Goal: Task Accomplishment & Management: Use online tool/utility

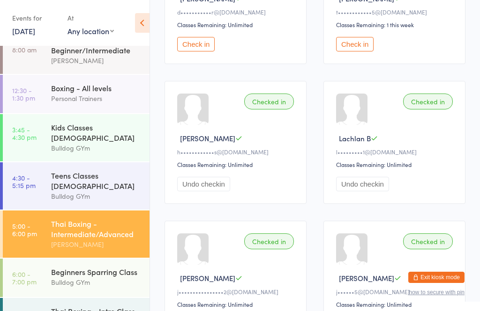
scroll to position [19, 0]
click at [72, 267] on div "Beginners Sparring Class" at bounding box center [96, 272] width 90 height 10
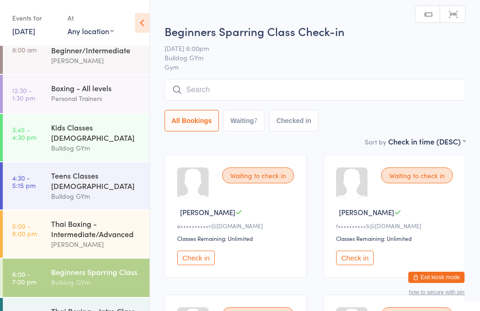
click at [199, 88] on input "search" at bounding box center [314, 90] width 301 height 22
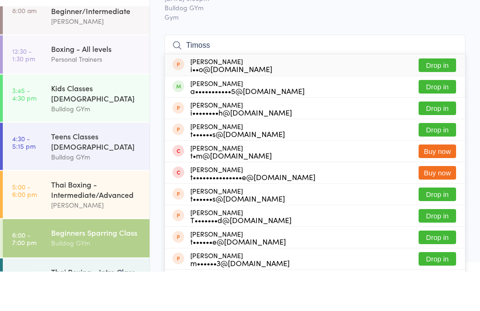
type input "Timoss"
click at [426, 120] on button "Drop in" at bounding box center [436, 127] width 37 height 14
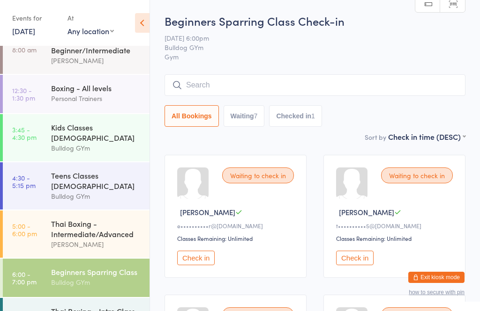
click at [332, 77] on input "search" at bounding box center [314, 85] width 301 height 22
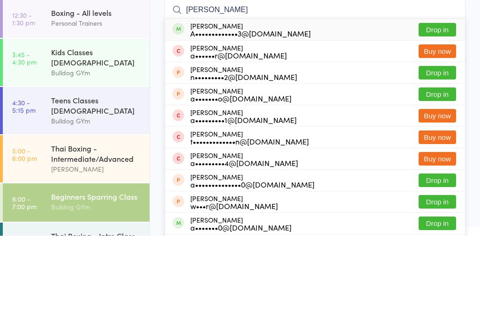
type input "[PERSON_NAME]"
click at [444, 98] on button "Drop in" at bounding box center [436, 105] width 37 height 14
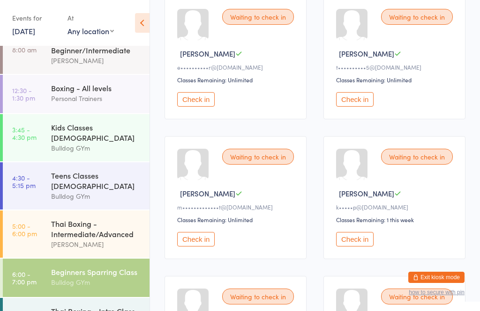
click at [198, 104] on button "Check in" at bounding box center [195, 99] width 37 height 15
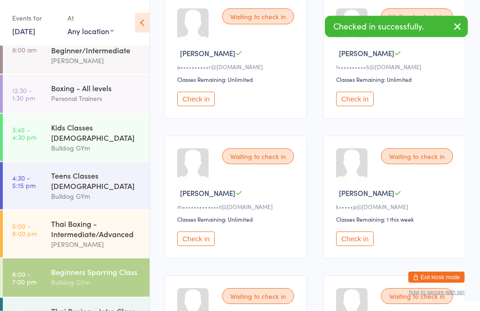
scroll to position [159, 0]
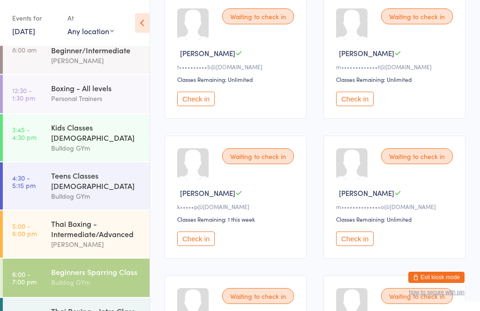
click at [367, 246] on button "Check in" at bounding box center [354, 239] width 37 height 15
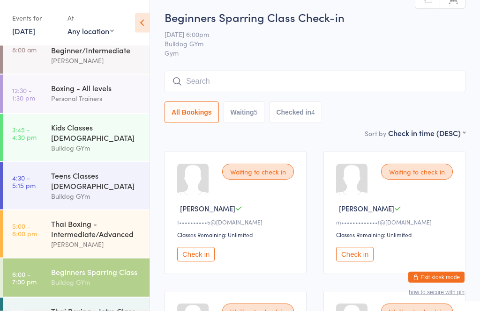
scroll to position [0, 0]
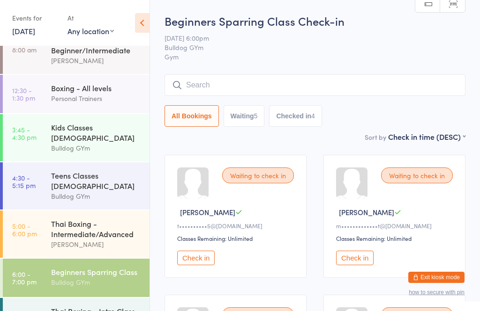
click at [289, 82] on input "search" at bounding box center [314, 85] width 301 height 22
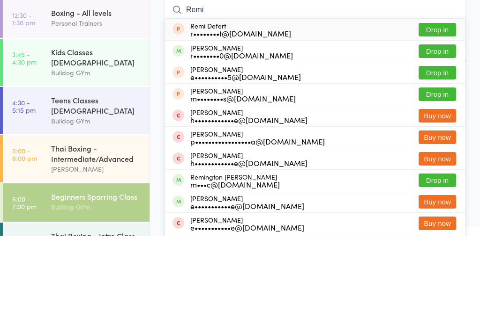
type input "Remi"
click at [427, 120] on button "Drop in" at bounding box center [436, 127] width 37 height 14
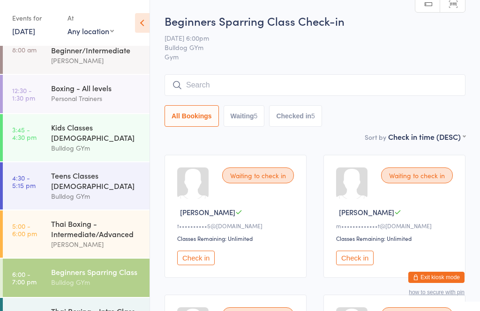
click at [337, 83] on input "search" at bounding box center [314, 85] width 301 height 22
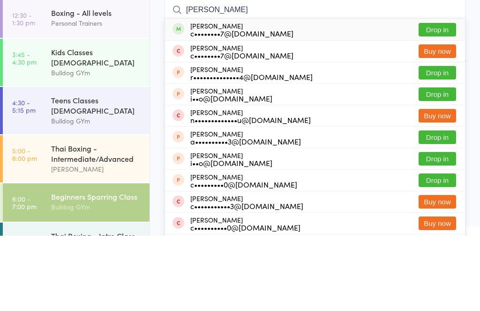
type input "[PERSON_NAME]"
click at [444, 98] on button "Drop in" at bounding box center [436, 105] width 37 height 14
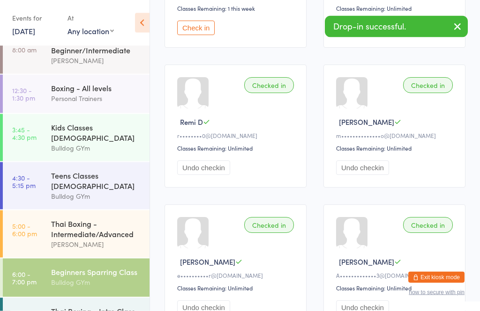
scroll to position [511, 0]
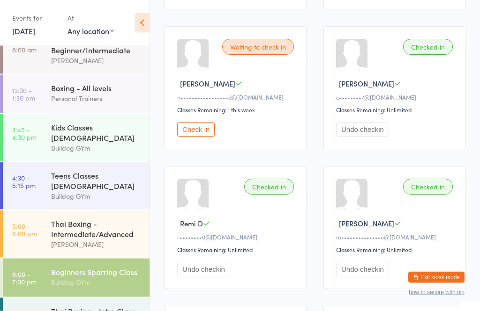
click at [189, 137] on button "Check in" at bounding box center [195, 130] width 37 height 15
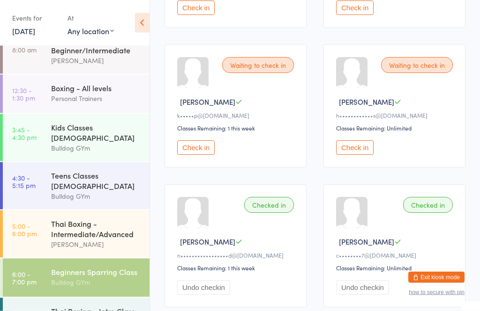
scroll to position [237, 0]
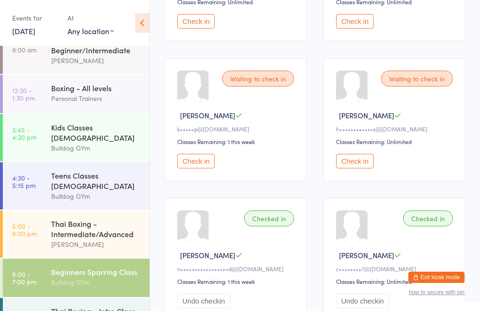
click at [201, 165] on button "Check in" at bounding box center [195, 161] width 37 height 15
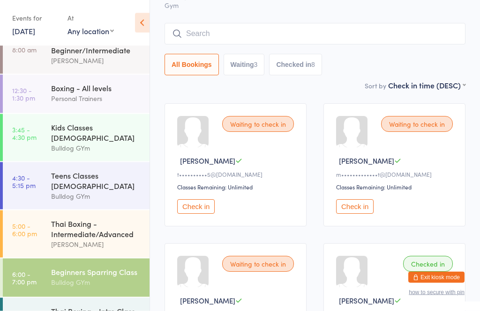
click at [348, 215] on button "Check in" at bounding box center [354, 207] width 37 height 15
click at [382, 28] on input "search" at bounding box center [314, 34] width 301 height 22
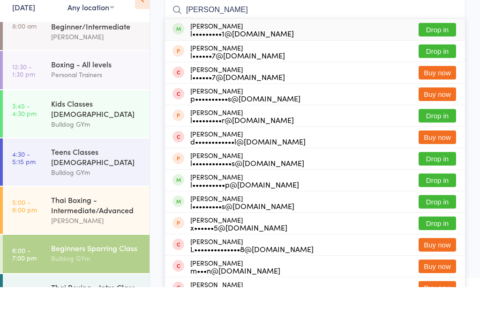
type input "[PERSON_NAME]"
click at [442, 47] on button "Drop in" at bounding box center [436, 54] width 37 height 14
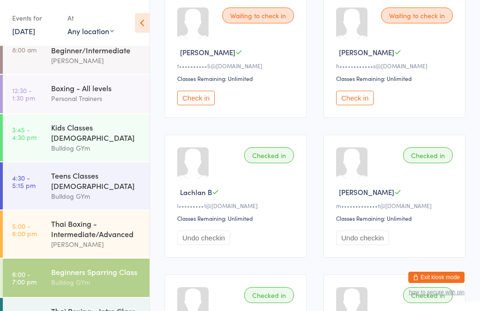
scroll to position [148, 0]
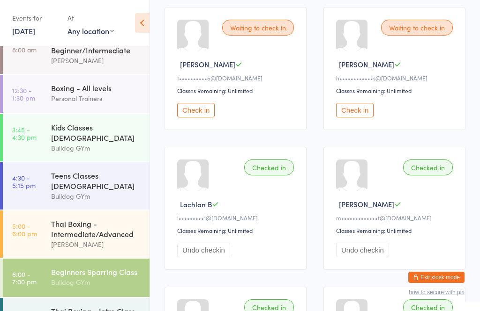
click at [351, 118] on button "Check in" at bounding box center [354, 110] width 37 height 15
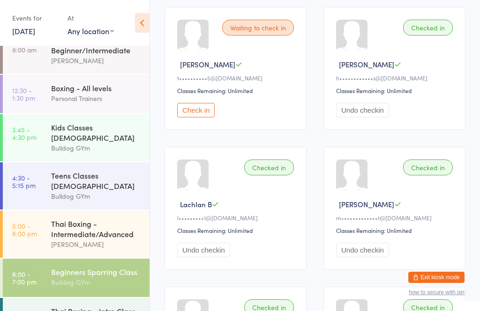
click at [89, 277] on div "Bulldog GYm" at bounding box center [96, 282] width 90 height 11
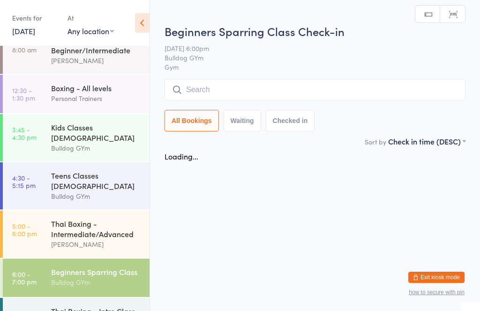
scroll to position [0, 0]
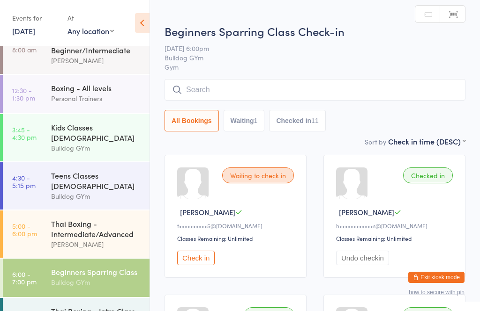
click at [254, 94] on input "search" at bounding box center [314, 90] width 301 height 22
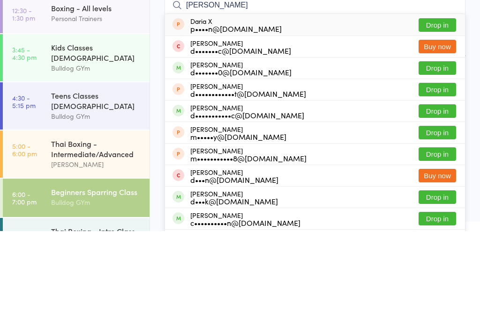
type input "[PERSON_NAME]"
click at [433, 141] on button "Drop in" at bounding box center [436, 148] width 37 height 14
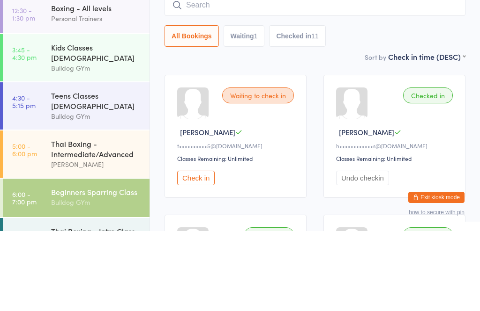
scroll to position [80, 0]
